Goal: Information Seeking & Learning: Learn about a topic

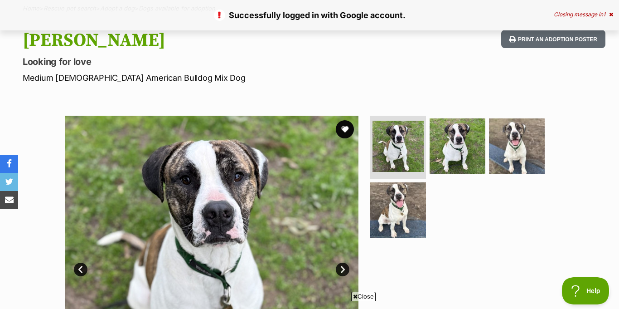
scroll to position [73, 0]
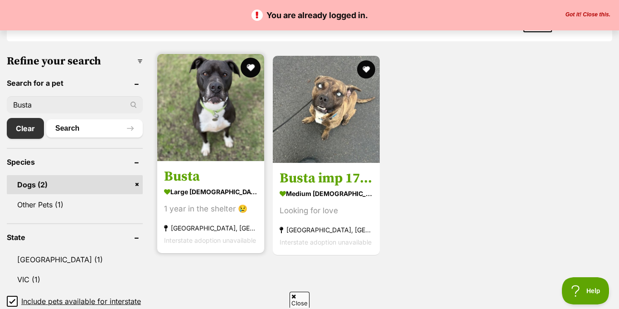
click at [247, 66] on button "favourite" at bounding box center [251, 68] width 20 height 20
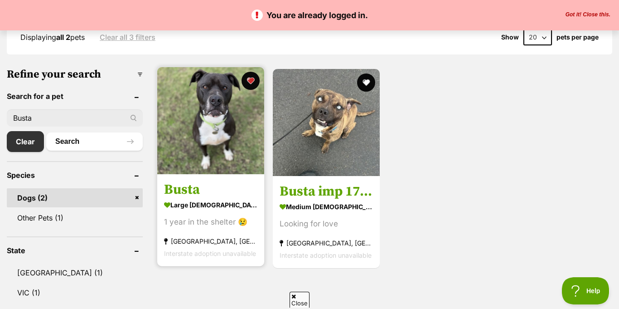
scroll to position [215, 0]
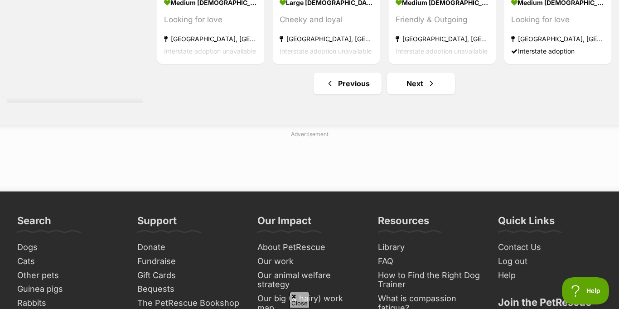
scroll to position [4119, 0]
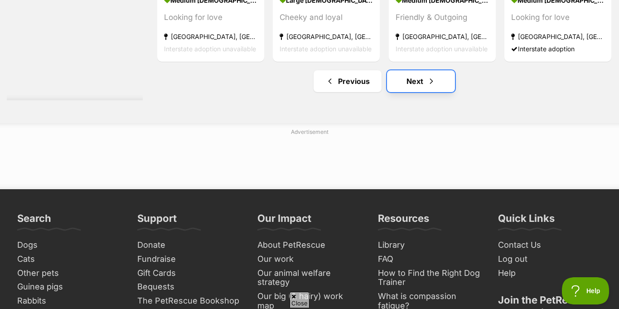
click at [416, 77] on link "Next" at bounding box center [421, 81] width 68 height 22
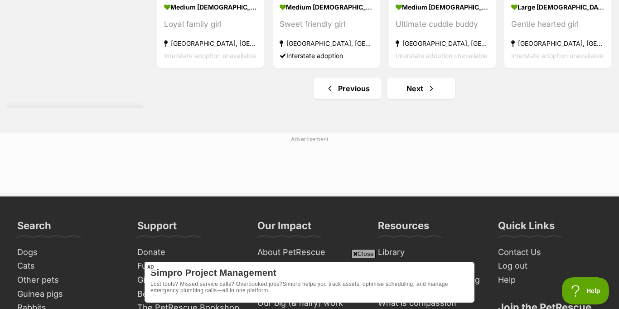
scroll to position [4171, 0]
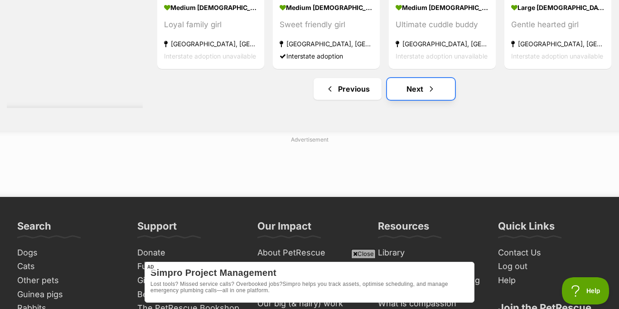
click at [416, 92] on link "Next" at bounding box center [421, 89] width 68 height 22
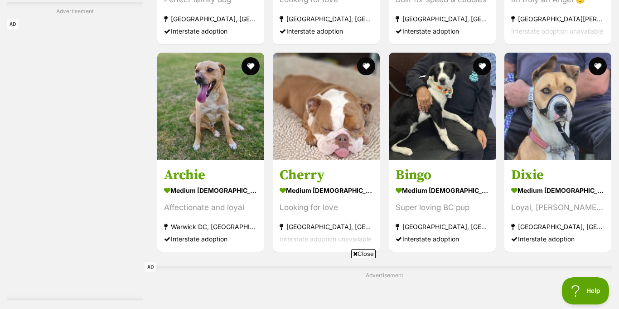
scroll to position [3634, 0]
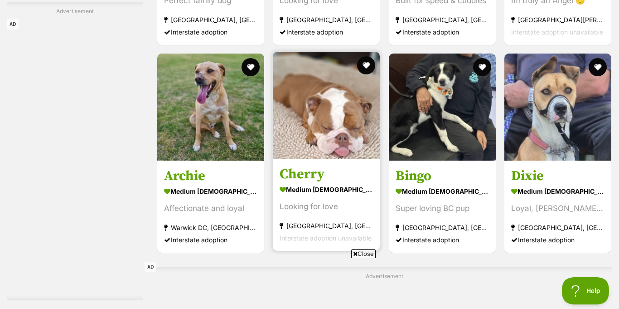
click at [319, 131] on img at bounding box center [326, 105] width 107 height 107
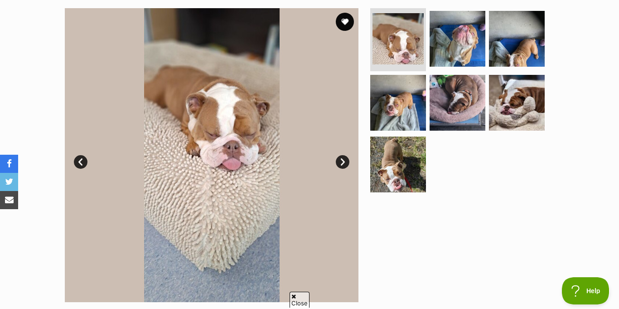
click at [344, 162] on link "Next" at bounding box center [343, 162] width 14 height 14
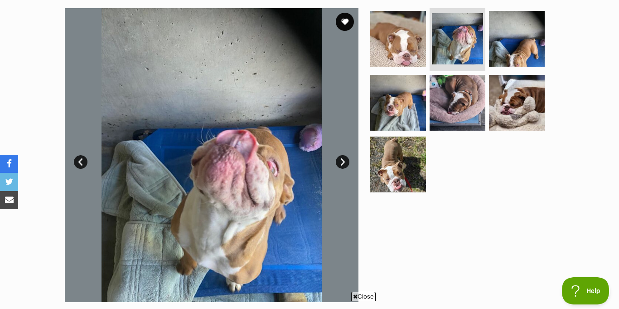
click at [344, 162] on link "Next" at bounding box center [343, 162] width 14 height 14
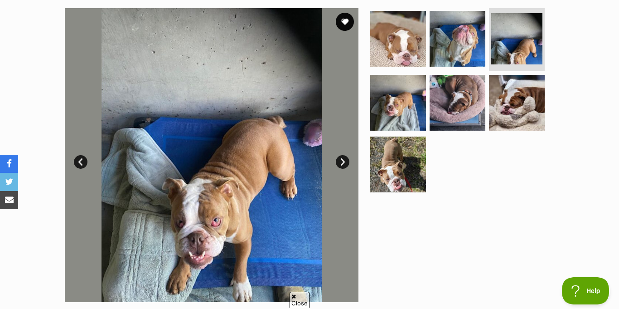
click at [344, 162] on link "Next" at bounding box center [343, 162] width 14 height 14
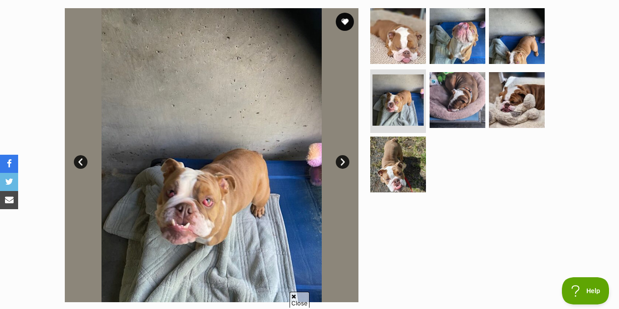
click at [344, 162] on link "Next" at bounding box center [343, 162] width 14 height 14
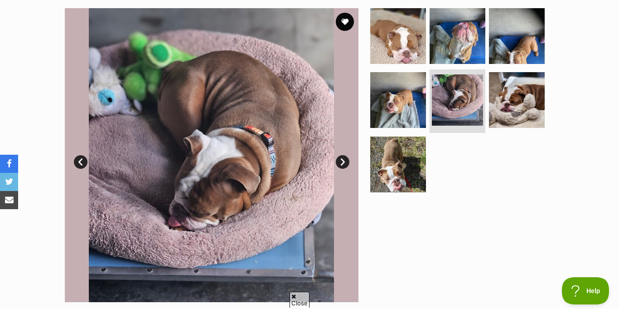
click at [344, 162] on link "Next" at bounding box center [343, 162] width 14 height 14
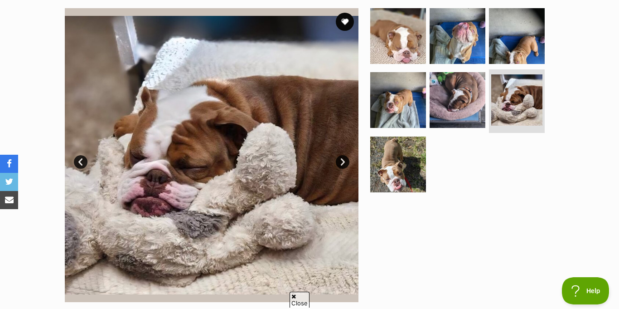
click at [344, 162] on link "Next" at bounding box center [343, 162] width 14 height 14
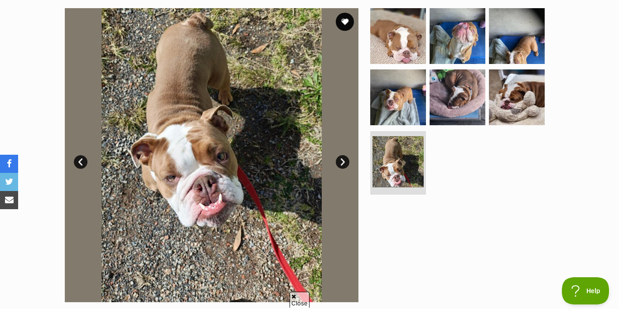
click at [344, 162] on link "Next" at bounding box center [343, 162] width 14 height 14
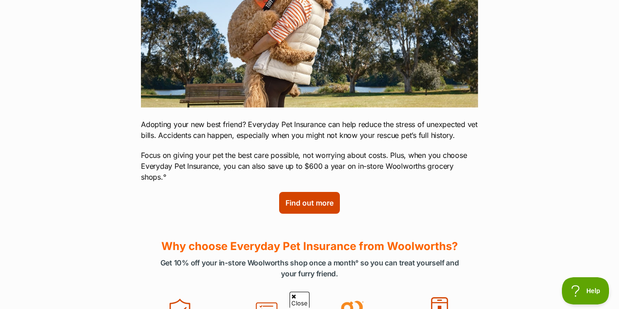
scroll to position [235, 0]
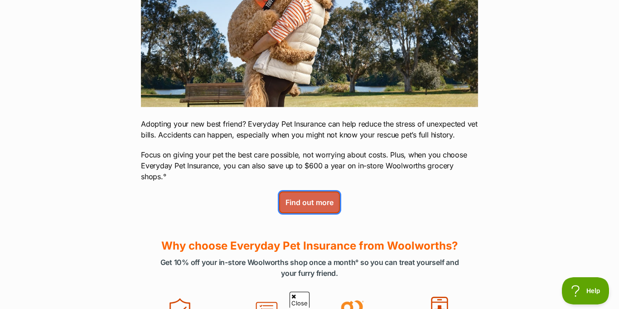
click at [303, 197] on span "Find out more (links to an external website)" at bounding box center [310, 202] width 48 height 11
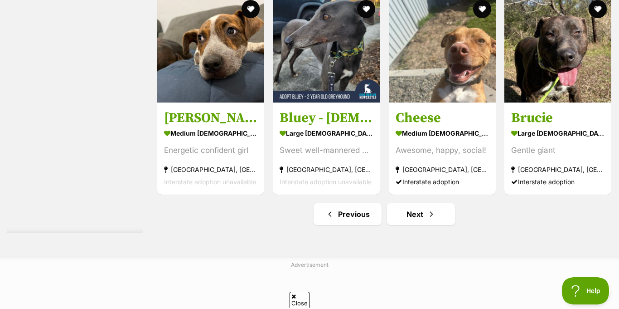
scroll to position [3988, 0]
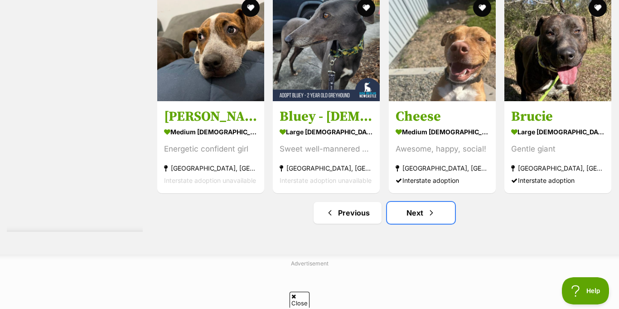
click at [415, 212] on link "Next" at bounding box center [421, 213] width 68 height 22
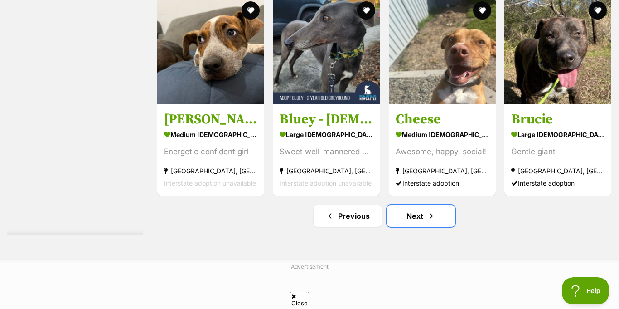
scroll to position [0, 0]
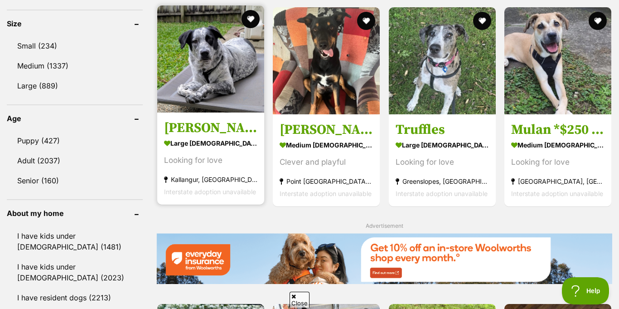
click at [218, 78] on img at bounding box center [210, 58] width 107 height 107
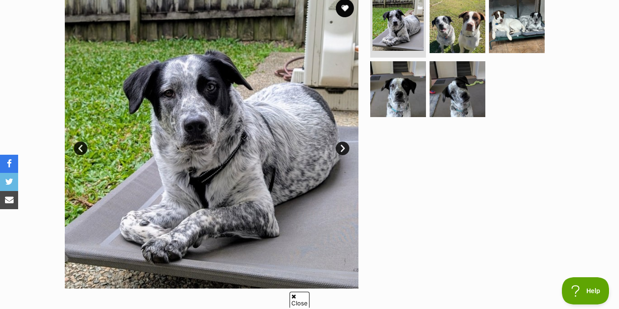
click at [341, 147] on link "Next" at bounding box center [343, 148] width 14 height 14
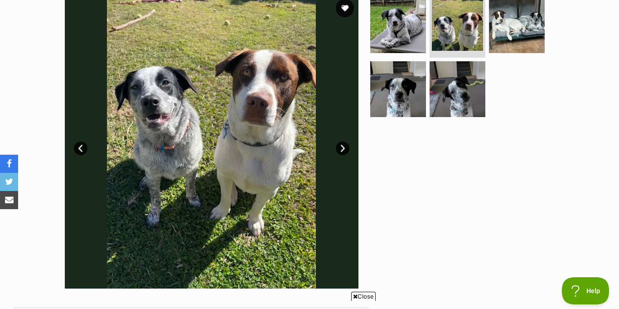
click at [341, 147] on link "Next" at bounding box center [343, 148] width 14 height 14
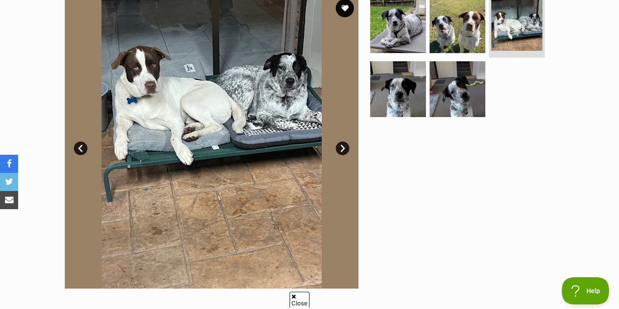
click at [341, 147] on link "Next" at bounding box center [343, 148] width 14 height 14
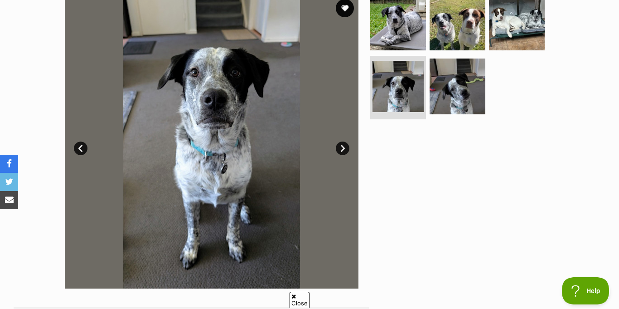
click at [341, 147] on link "Next" at bounding box center [343, 148] width 14 height 14
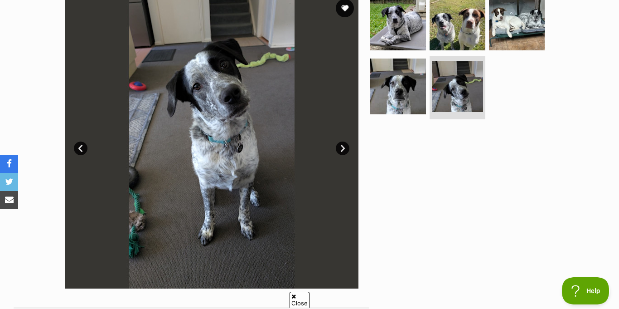
click at [341, 147] on link "Next" at bounding box center [343, 148] width 14 height 14
